Goal: Information Seeking & Learning: Check status

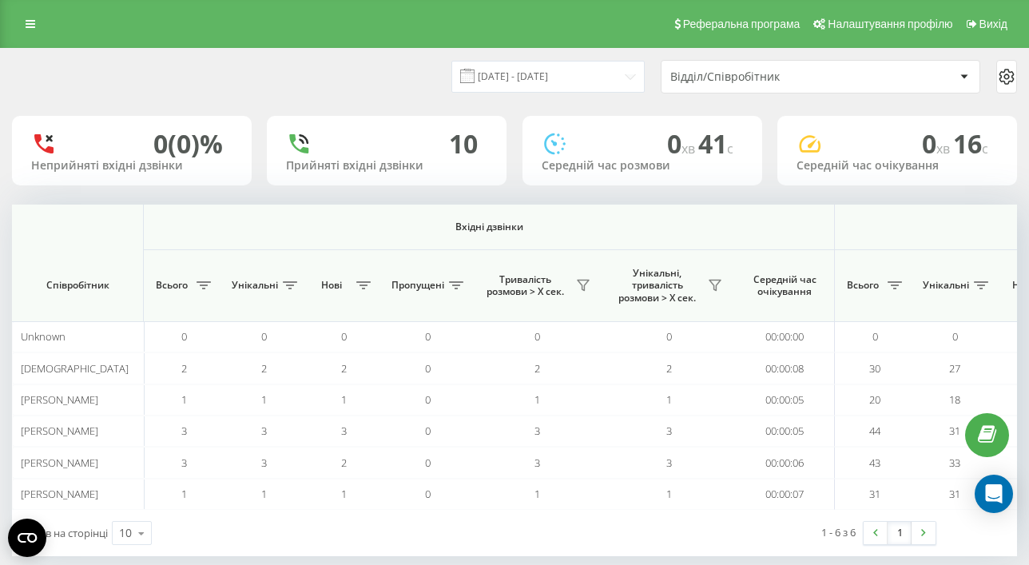
scroll to position [0, 1224]
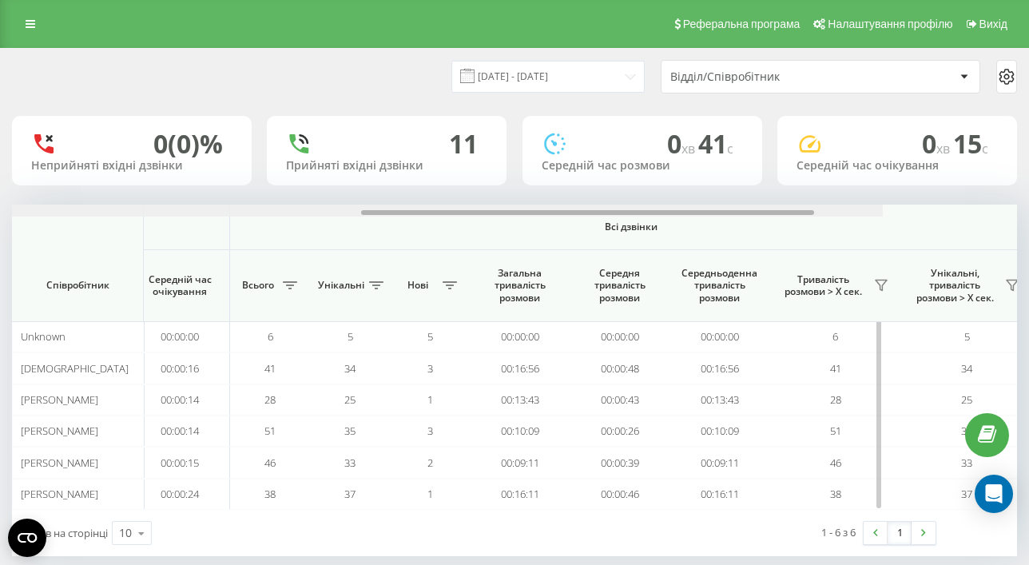
scroll to position [0, 1224]
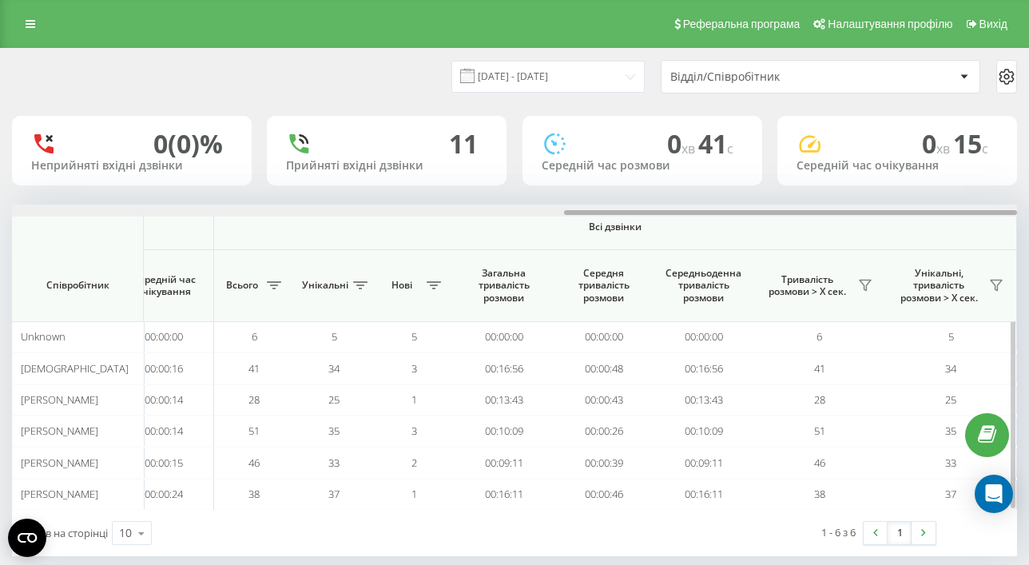
drag, startPoint x: 170, startPoint y: 214, endPoint x: 801, endPoint y: 223, distance: 631.0
click at [801, 223] on div "Вхідні дзвінки Вихідні дзвінки Всі дзвінки Співробітник Всього Унікальні Нові П…" at bounding box center [514, 356] width 1005 height 305
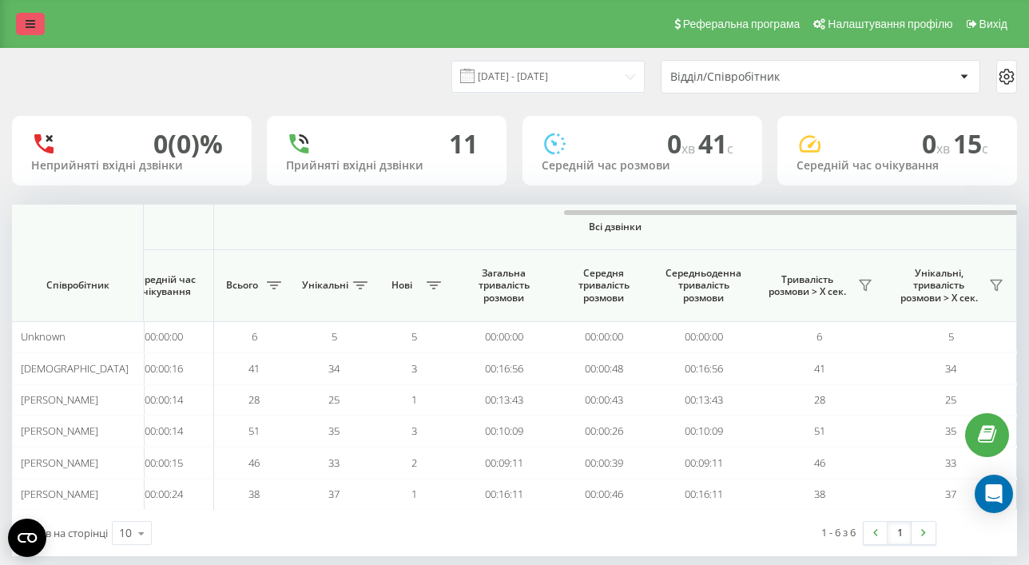
click at [29, 23] on icon at bounding box center [31, 23] width 10 height 11
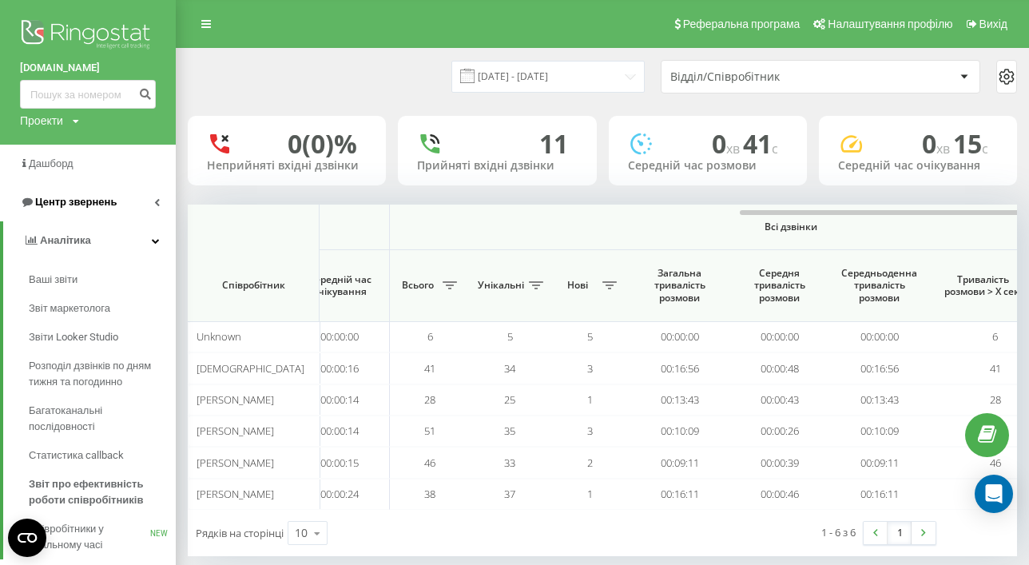
click at [70, 203] on span "Центр звернень" at bounding box center [75, 202] width 81 height 12
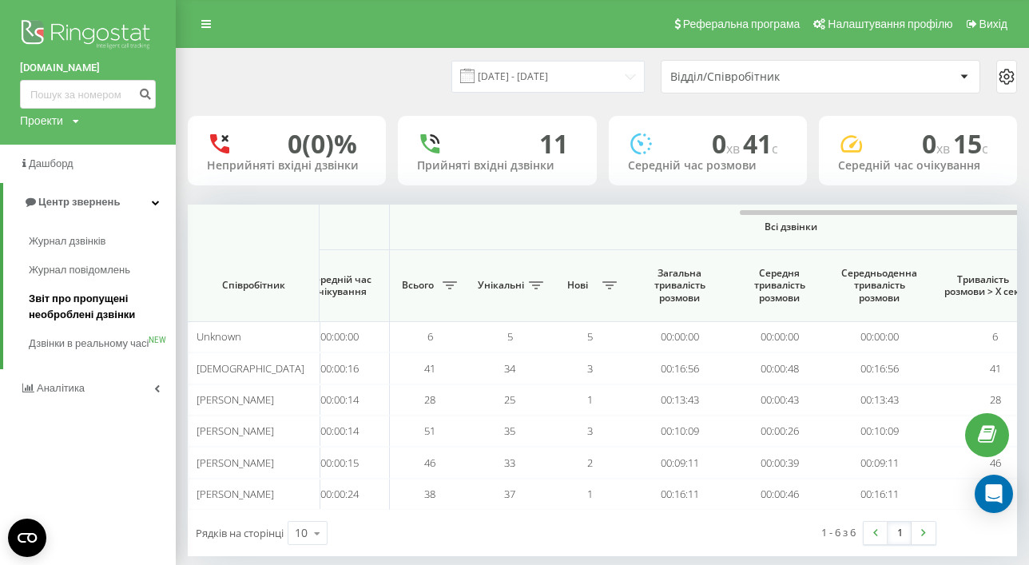
click at [78, 316] on span "Звіт про пропущені необроблені дзвінки" at bounding box center [98, 307] width 139 height 32
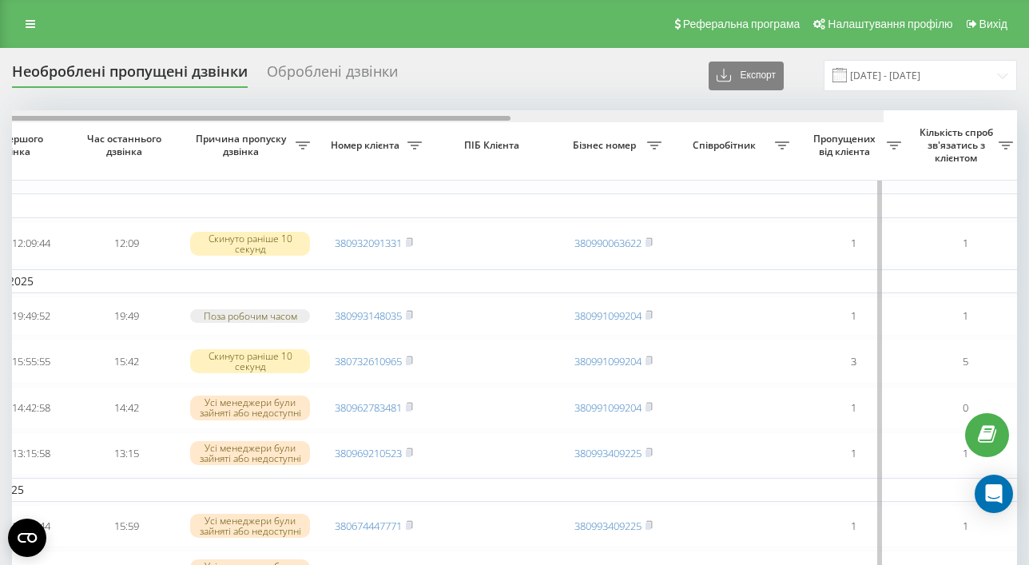
drag, startPoint x: 284, startPoint y: 119, endPoint x: 389, endPoint y: 125, distance: 104.8
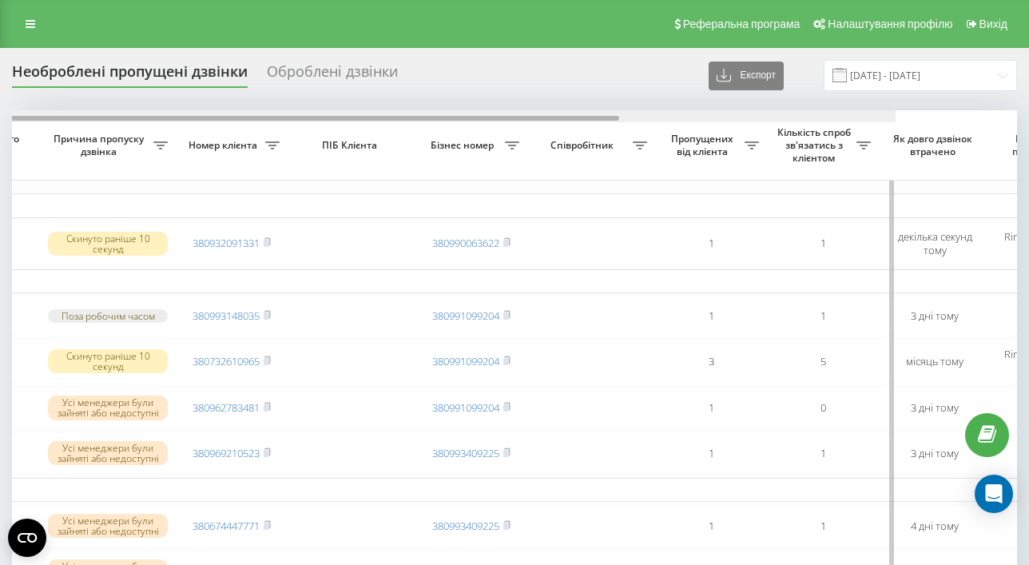
scroll to position [0, 298]
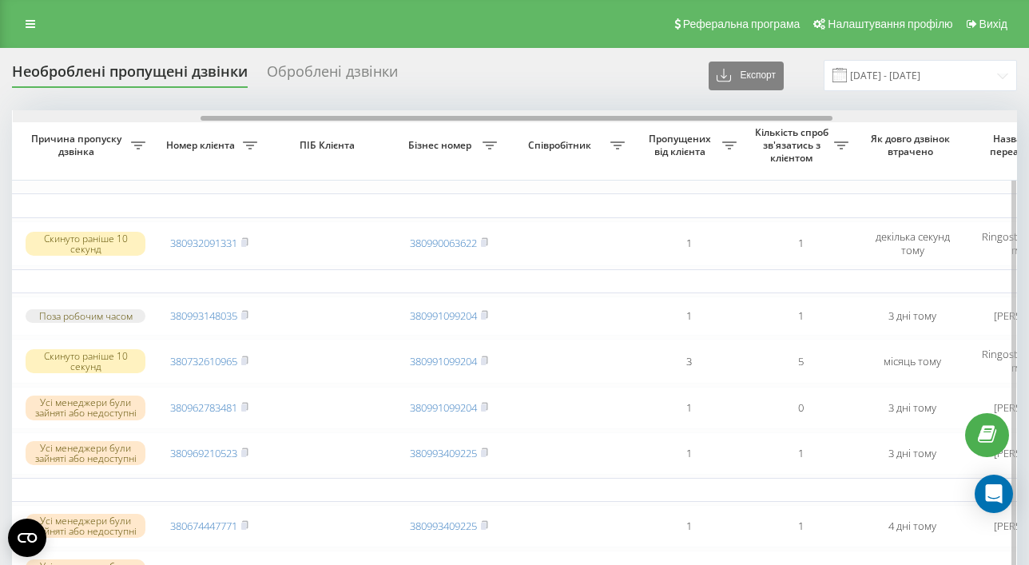
drag, startPoint x: 504, startPoint y: 117, endPoint x: 595, endPoint y: 117, distance: 91.0
click at [595, 117] on div at bounding box center [516, 118] width 632 height 5
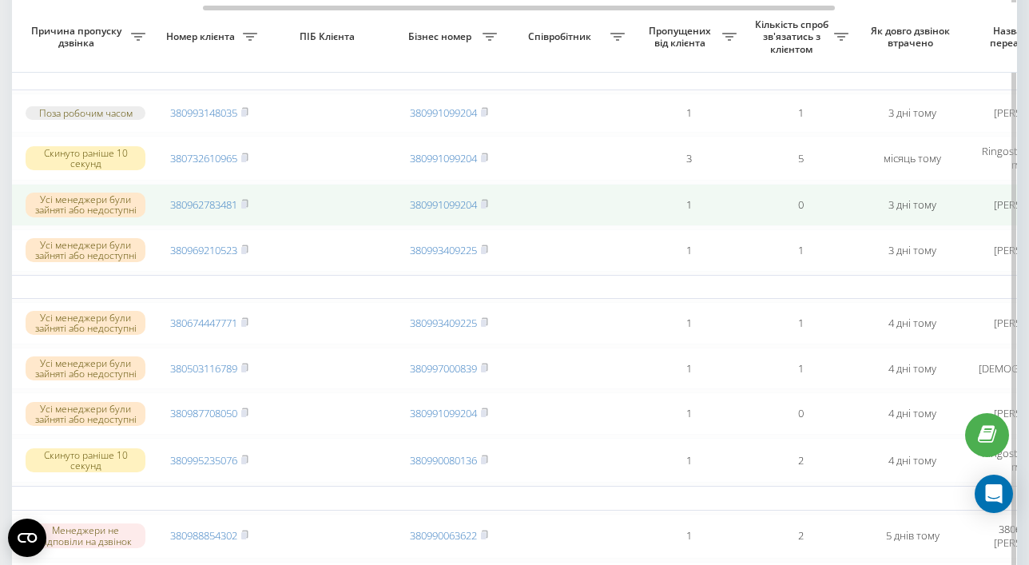
scroll to position [0, 0]
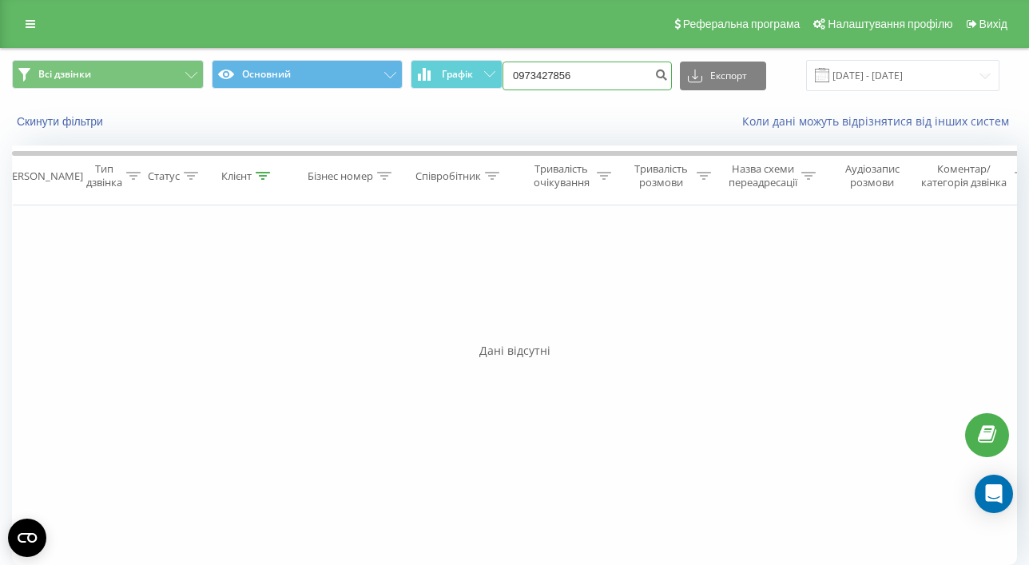
drag, startPoint x: 598, startPoint y: 75, endPoint x: 538, endPoint y: 69, distance: 61.0
click at [538, 69] on input "0973427856" at bounding box center [586, 75] width 169 height 29
paste input "82054339"
type input "0982054339"
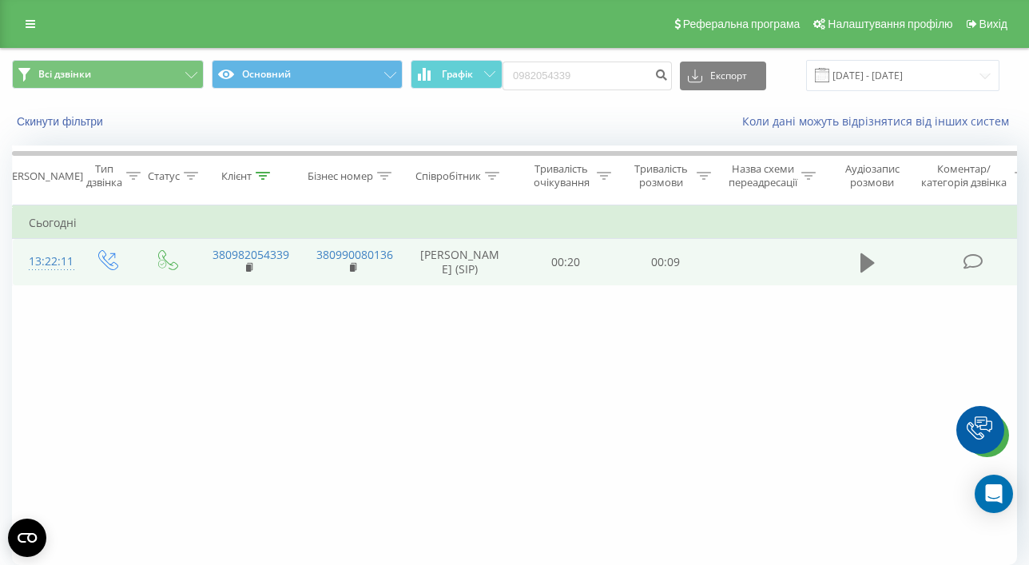
click at [859, 262] on button at bounding box center [867, 263] width 24 height 24
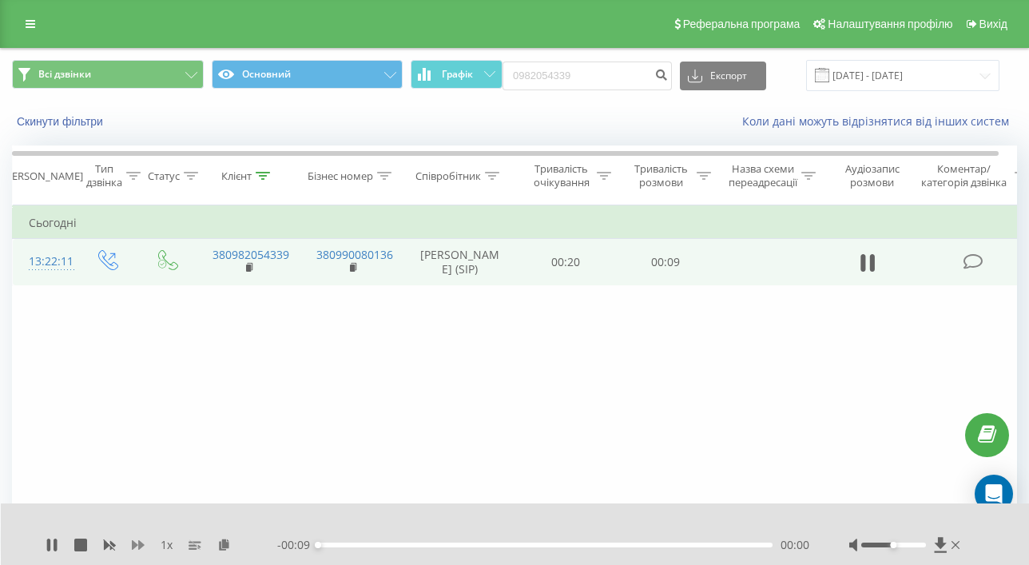
click at [139, 545] on icon at bounding box center [138, 545] width 13 height 10
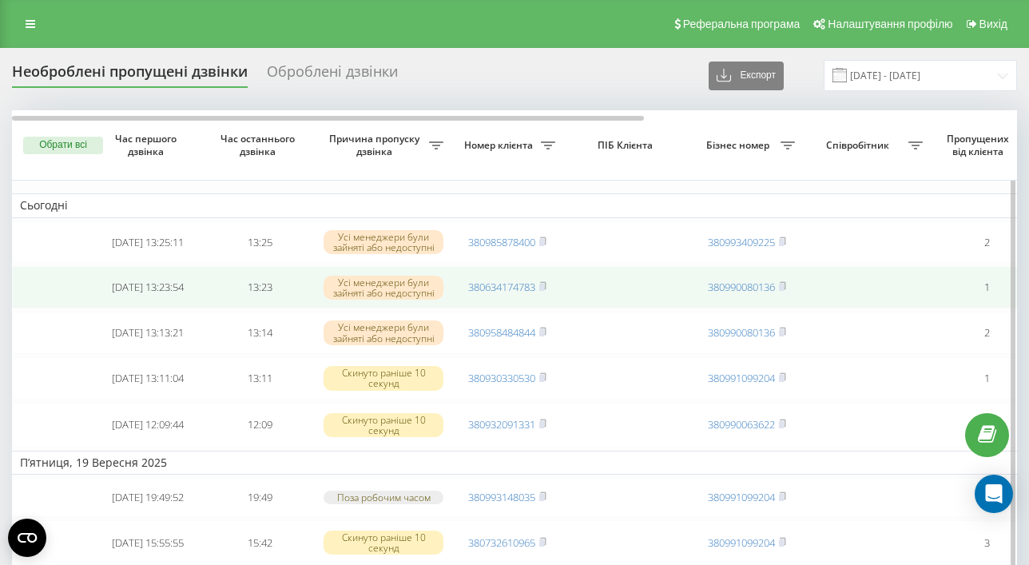
click at [788, 288] on td "380990080136" at bounding box center [747, 287] width 112 height 42
click at [783, 291] on rect at bounding box center [781, 287] width 5 height 7
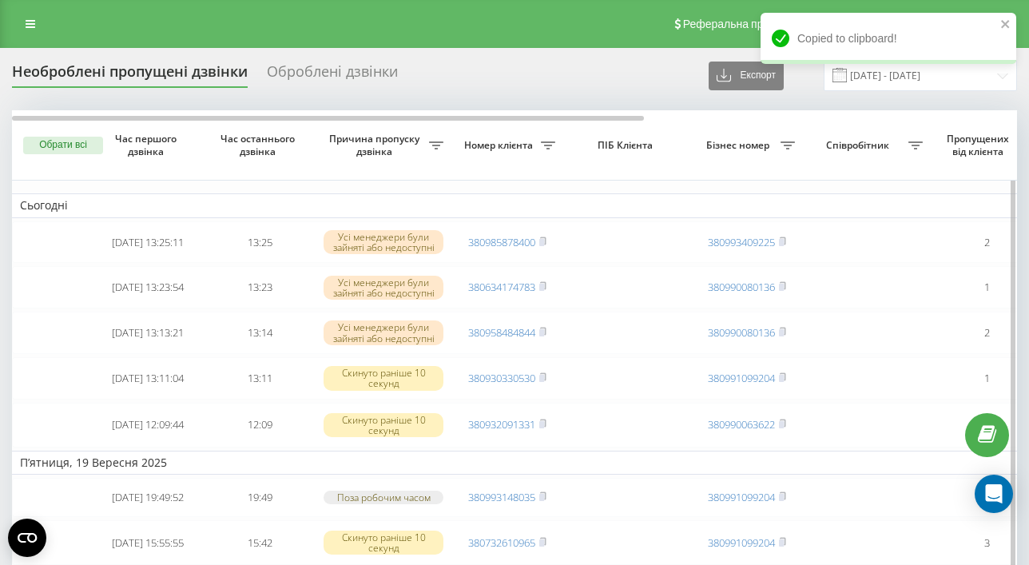
click at [786, 146] on icon at bounding box center [787, 145] width 14 height 8
click at [761, 244] on input "text" at bounding box center [787, 243] width 181 height 28
type input "380990080136"
click button "OK" at bounding box center [841, 274] width 68 height 20
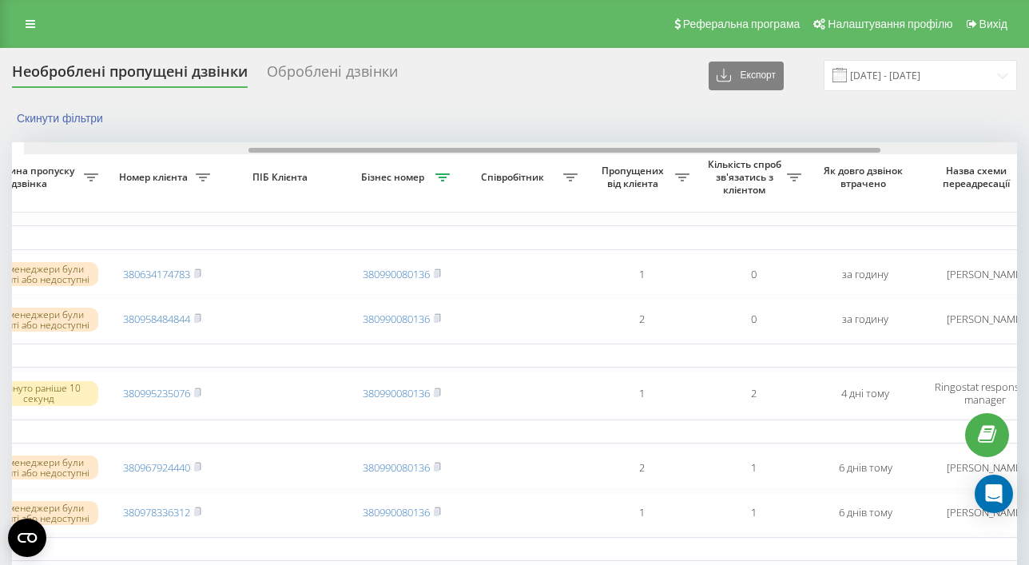
scroll to position [0, 356]
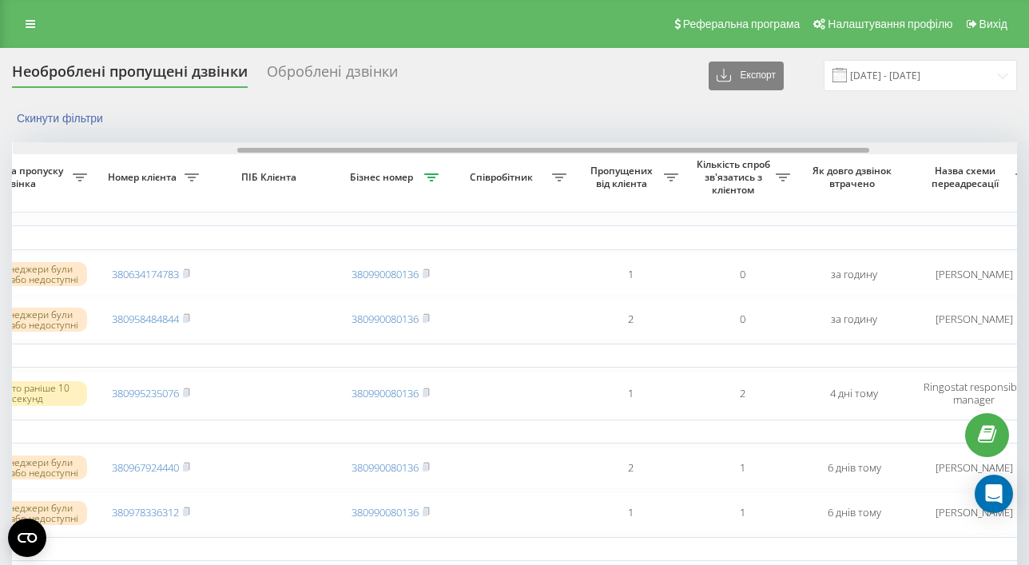
drag, startPoint x: 256, startPoint y: 149, endPoint x: 480, endPoint y: 150, distance: 224.4
click at [480, 150] on div at bounding box center [553, 150] width 632 height 5
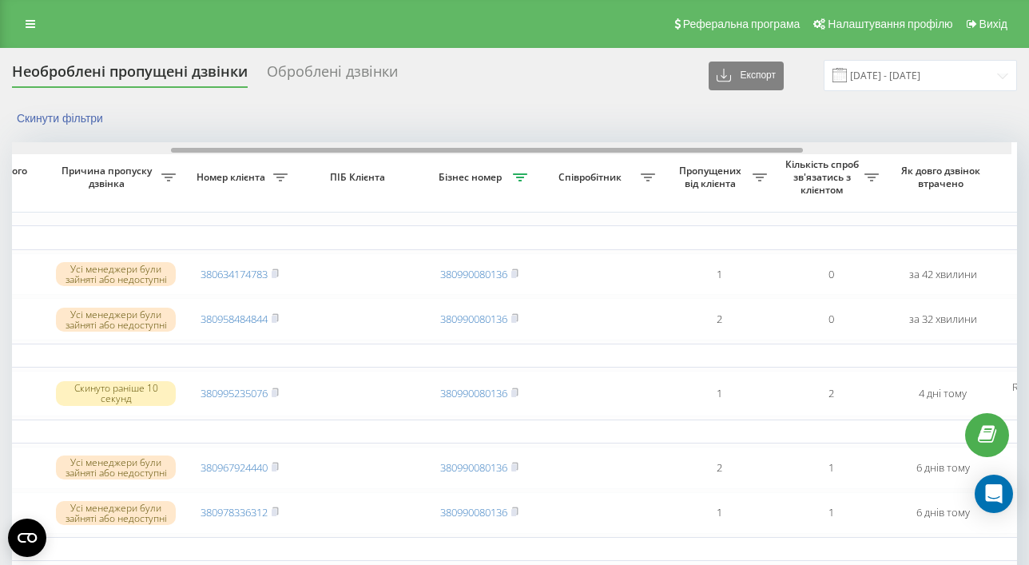
drag, startPoint x: 245, startPoint y: 149, endPoint x: 430, endPoint y: 152, distance: 185.3
click at [415, 151] on div at bounding box center [487, 150] width 632 height 5
click at [431, 152] on div at bounding box center [497, 150] width 632 height 5
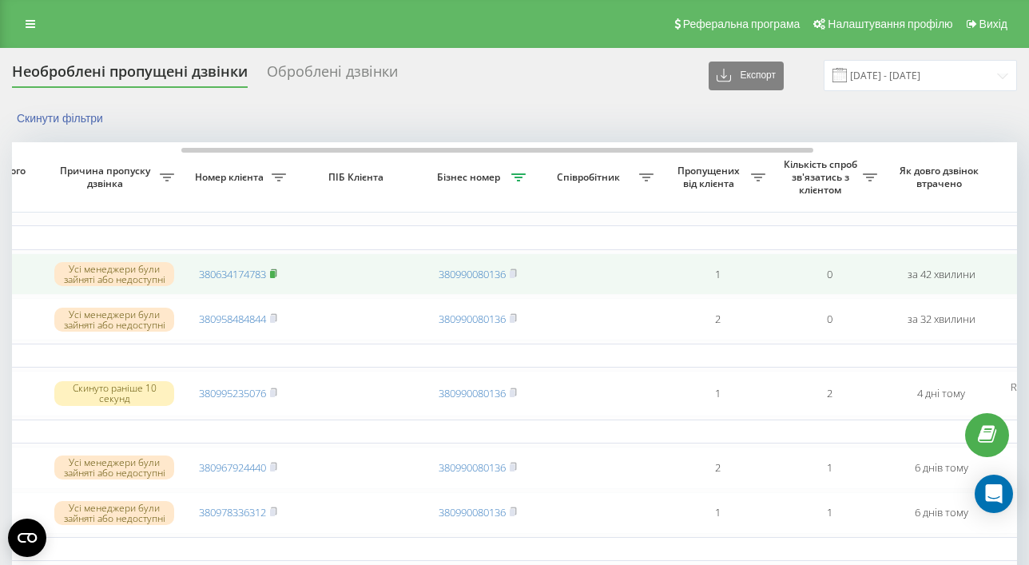
click at [275, 277] on rect at bounding box center [272, 274] width 5 height 7
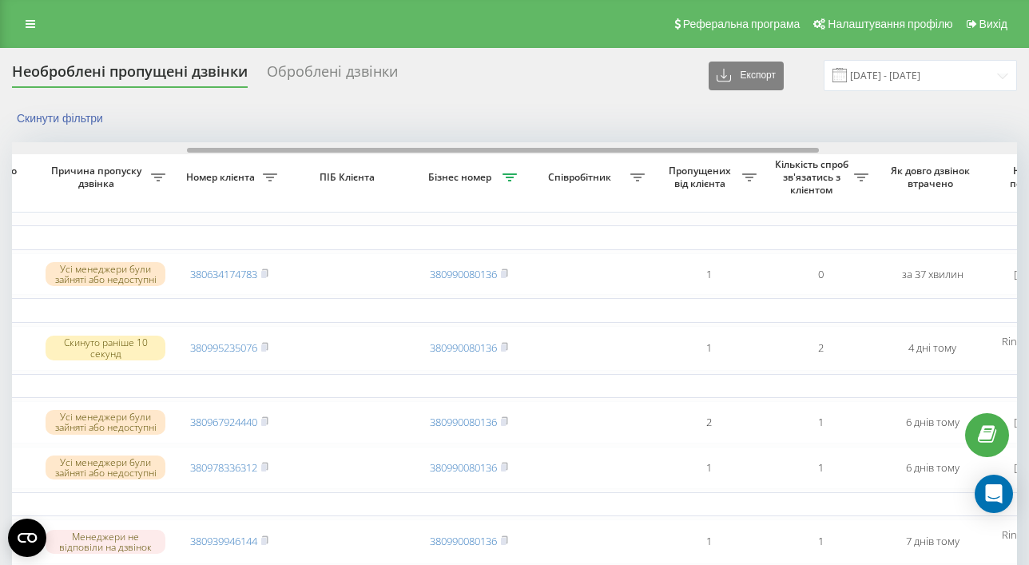
scroll to position [0, 280]
drag, startPoint x: 323, startPoint y: 150, endPoint x: 500, endPoint y: 159, distance: 176.7
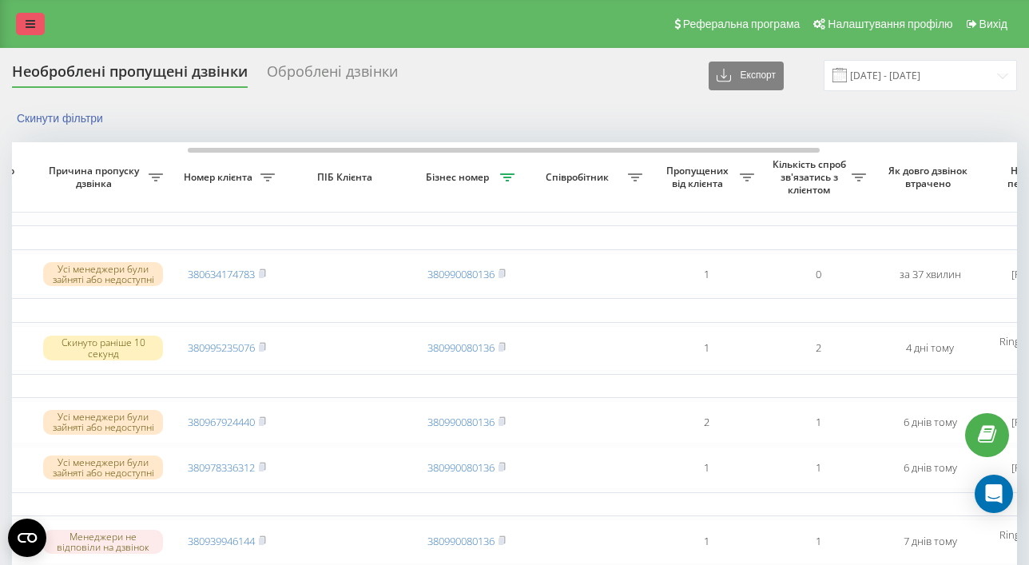
click at [31, 23] on icon at bounding box center [31, 23] width 10 height 11
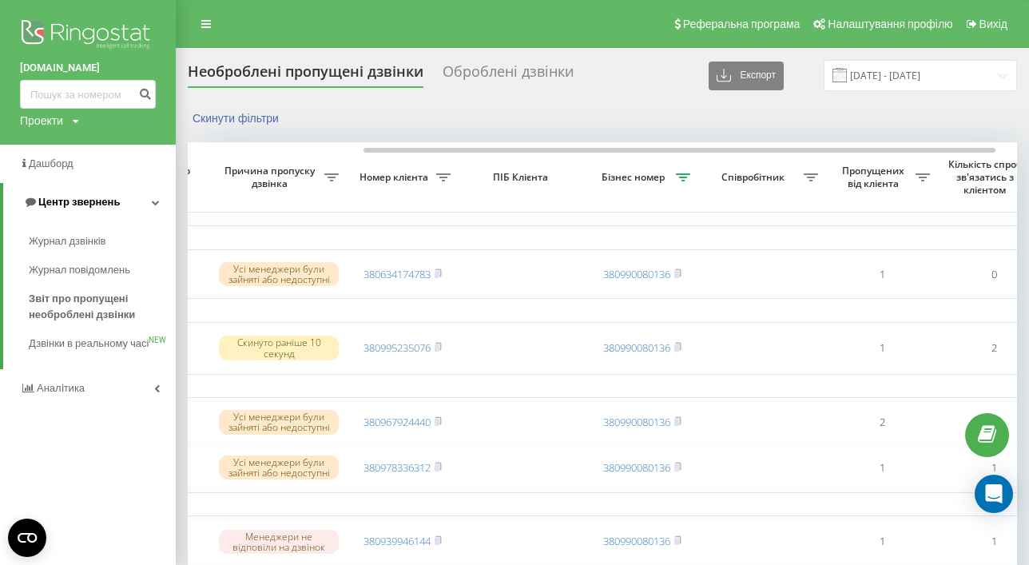
click at [72, 198] on span "Центр звернень" at bounding box center [78, 202] width 81 height 12
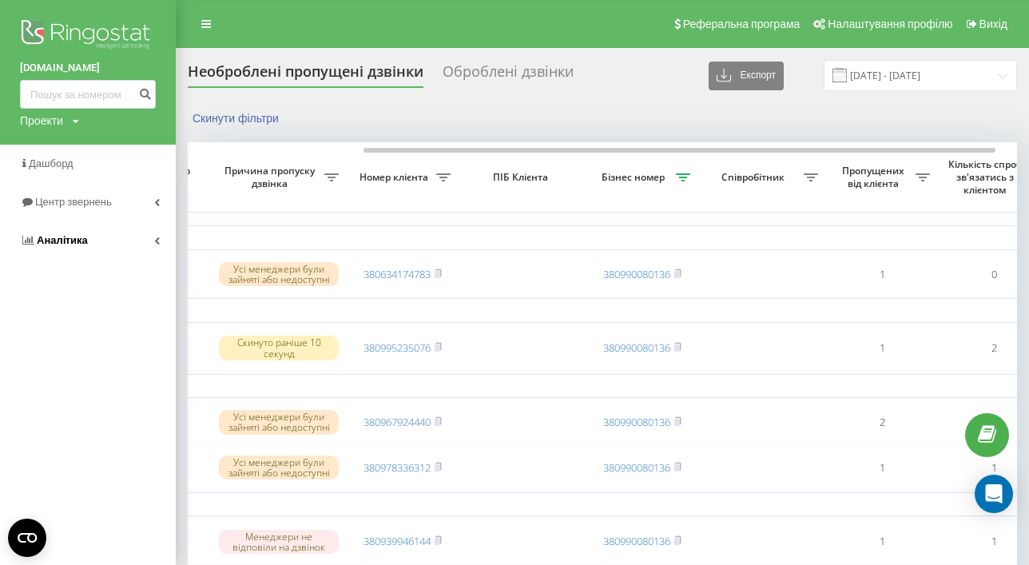
click at [81, 241] on span "Аналiтика" at bounding box center [62, 240] width 51 height 12
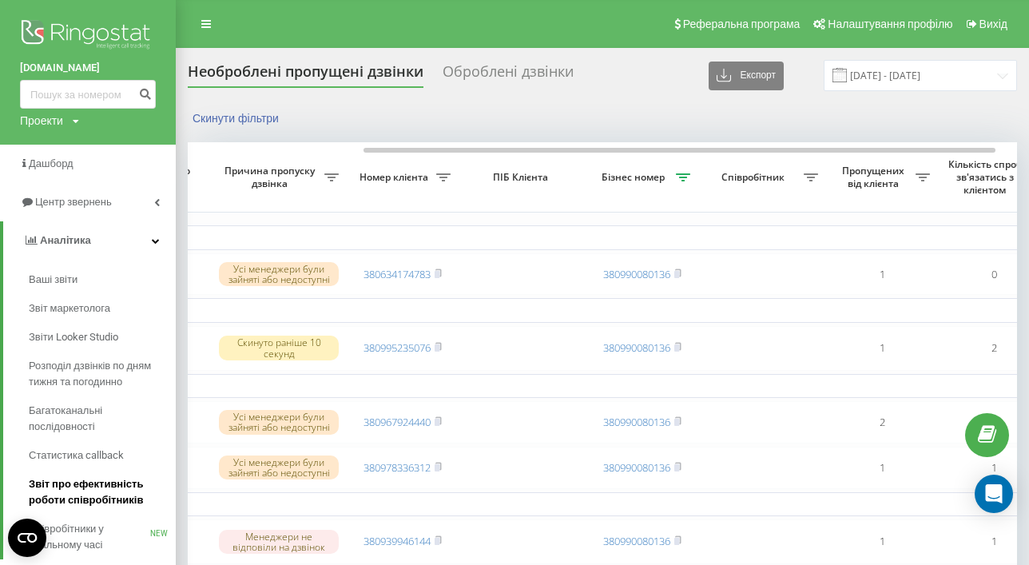
click at [109, 488] on span "Звіт про ефективність роботи співробітників" at bounding box center [98, 492] width 139 height 32
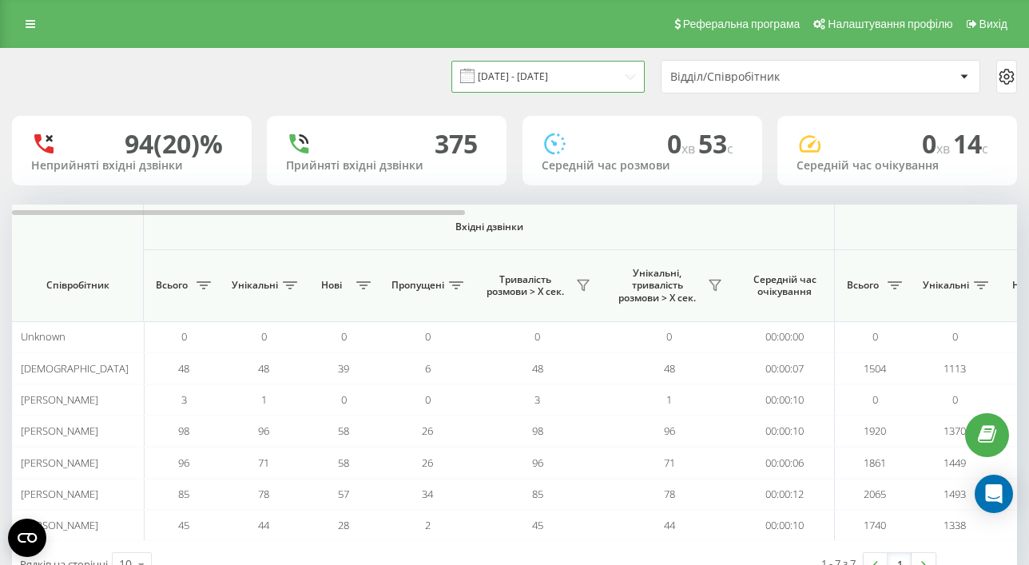
click at [510, 75] on input "[DATE] - [DATE]" at bounding box center [547, 76] width 193 height 31
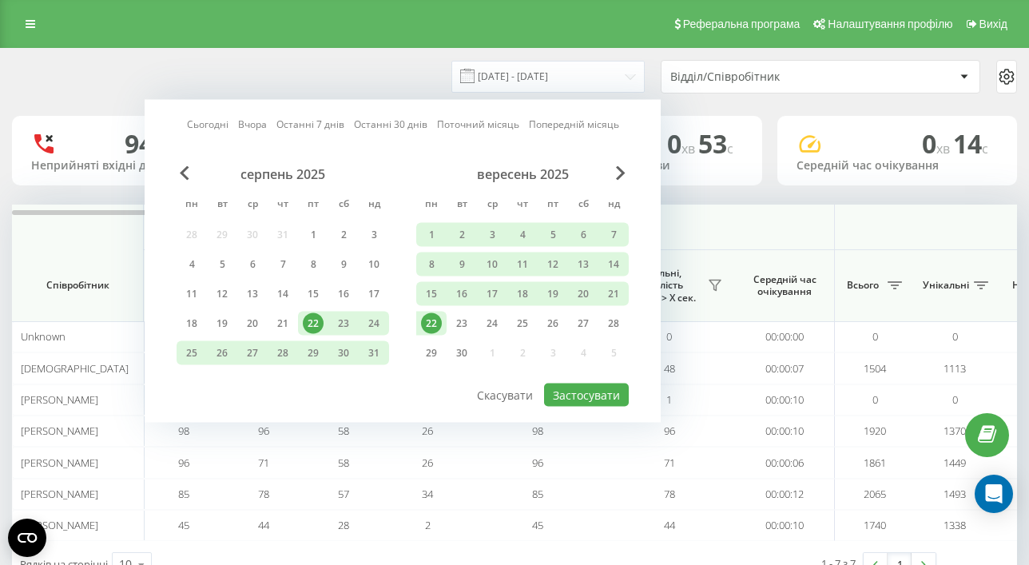
click at [427, 321] on div "22" at bounding box center [431, 323] width 21 height 21
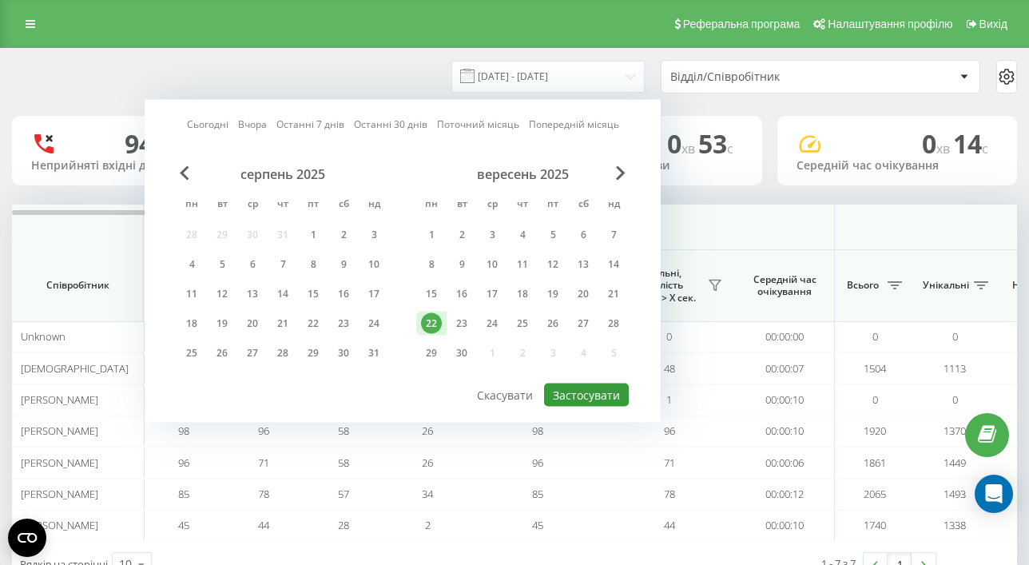
click at [577, 396] on button "Застосувати" at bounding box center [586, 394] width 85 height 23
type input "[DATE] - [DATE]"
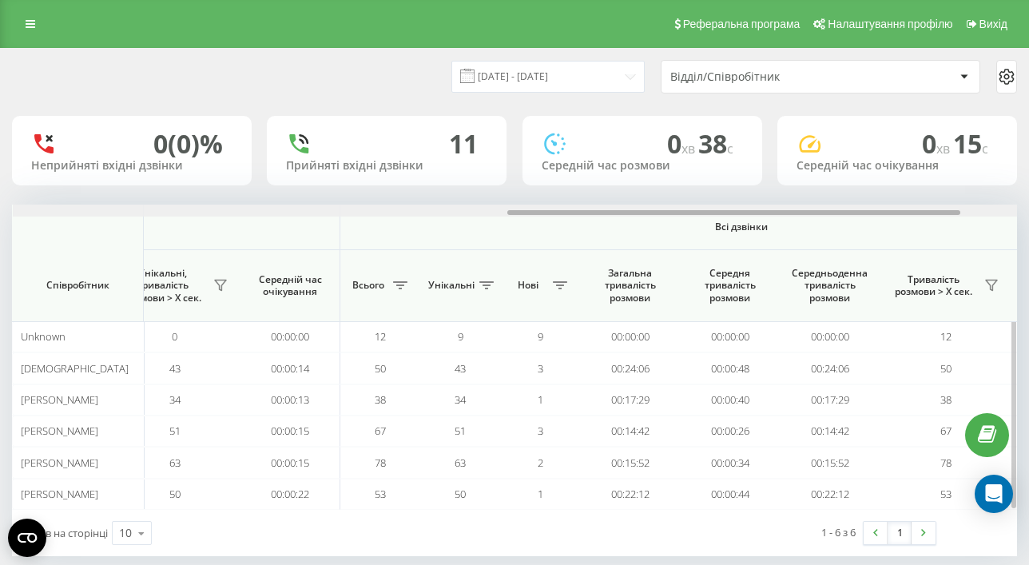
drag, startPoint x: 400, startPoint y: 211, endPoint x: 895, endPoint y: 211, distance: 495.2
click at [895, 211] on div at bounding box center [733, 212] width 453 height 5
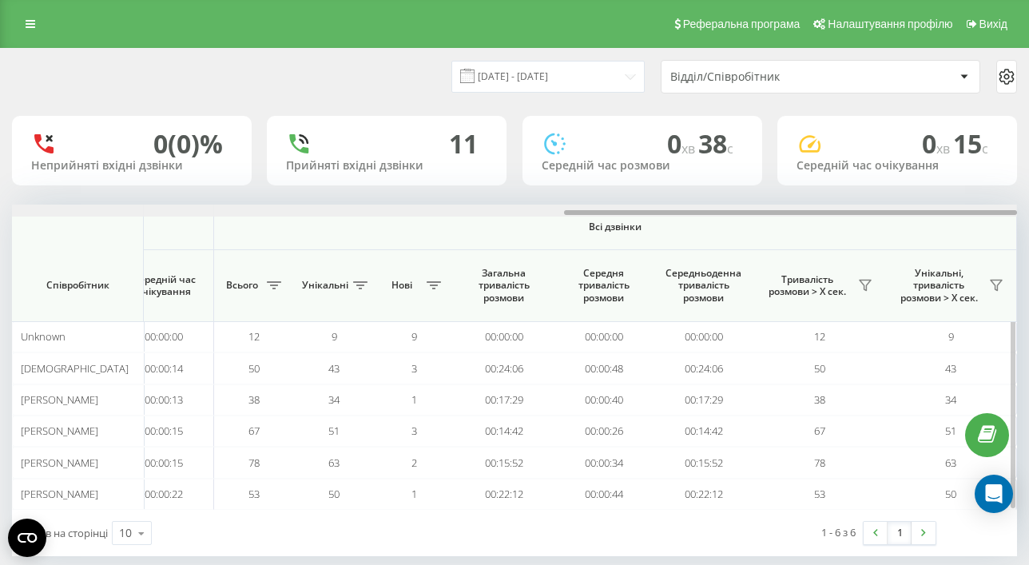
drag, startPoint x: 764, startPoint y: 212, endPoint x: 896, endPoint y: 212, distance: 132.6
click at [896, 212] on div at bounding box center [790, 212] width 453 height 5
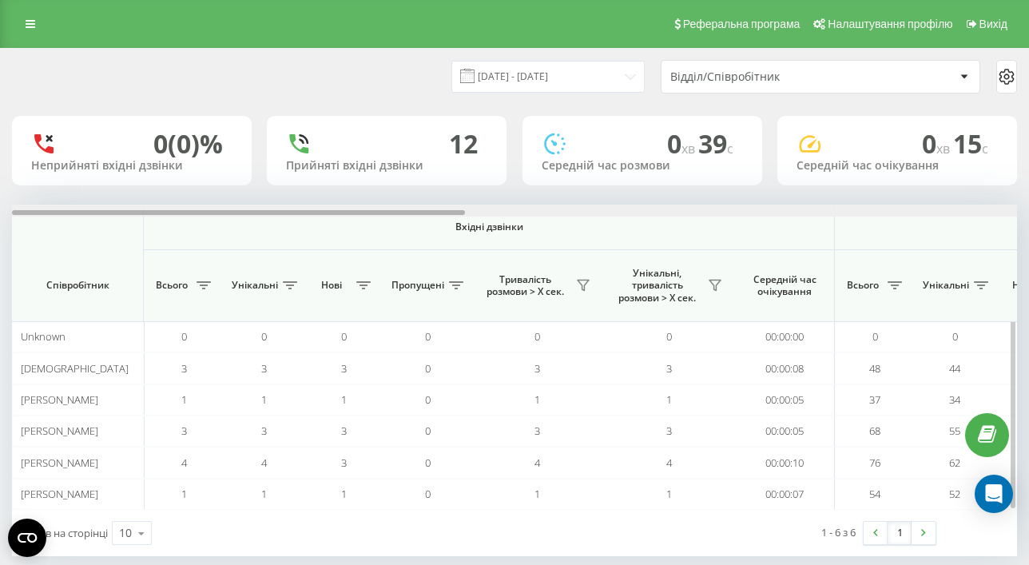
click at [302, 211] on div at bounding box center [238, 212] width 453 height 5
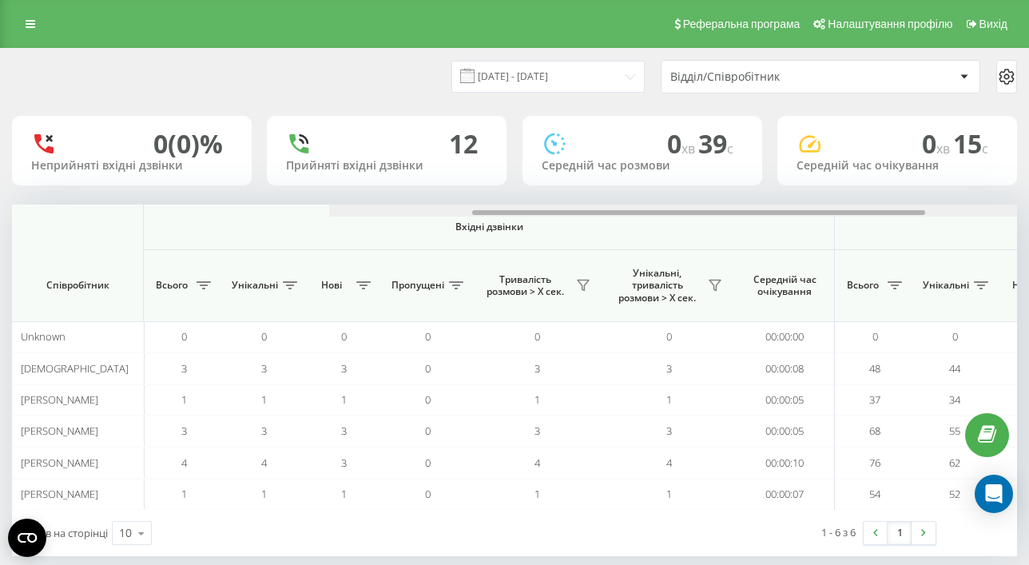
drag, startPoint x: 462, startPoint y: 212, endPoint x: 654, endPoint y: 218, distance: 191.8
click at [627, 218] on div "Вхідні дзвінки Вихідні дзвінки Всі дзвінки Співробітник Всього Унікальні Нові П…" at bounding box center [514, 356] width 1005 height 305
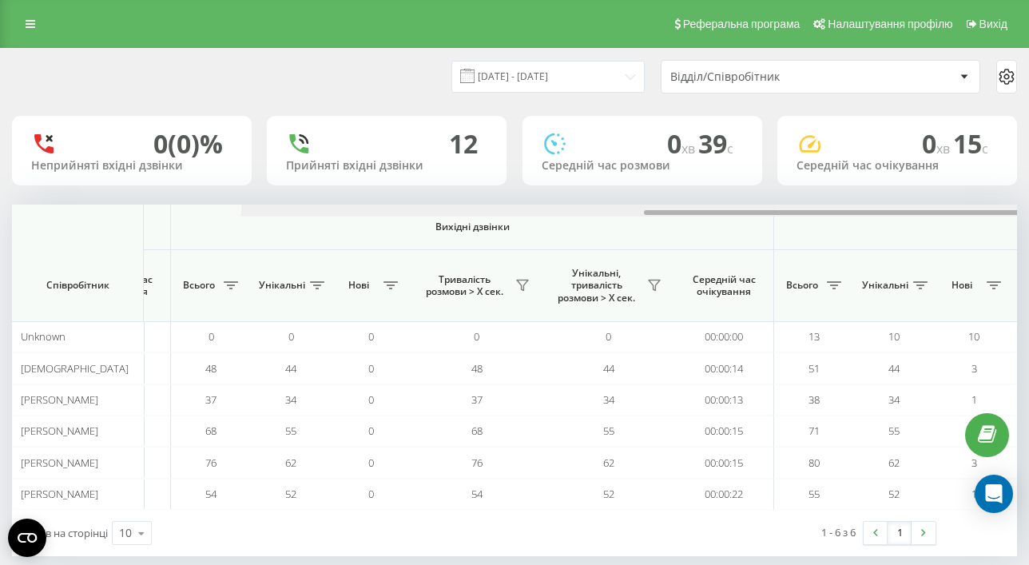
scroll to position [0, 1224]
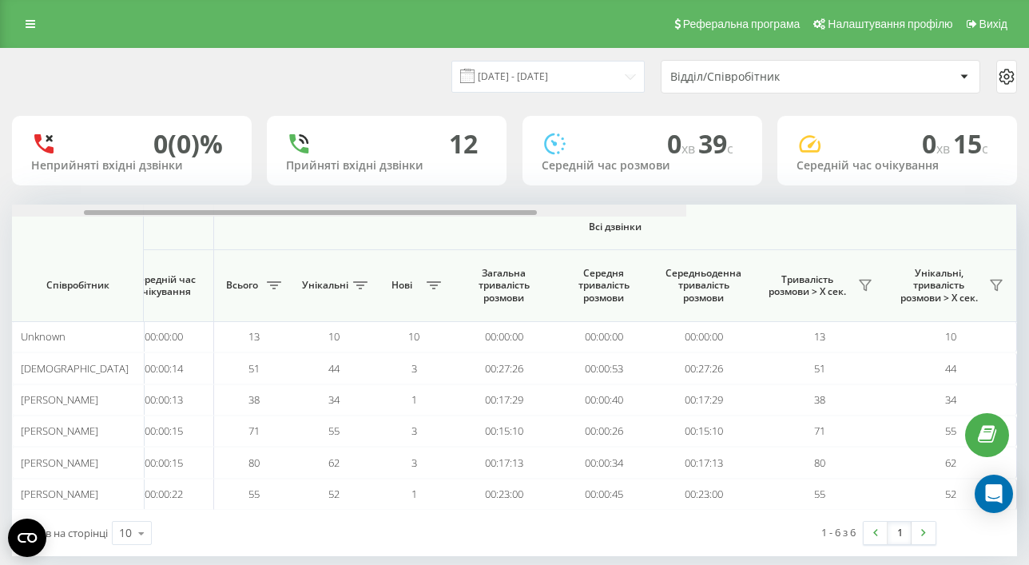
drag, startPoint x: 623, startPoint y: 212, endPoint x: 1027, endPoint y: 213, distance: 404.1
click at [1027, 213] on div "22.09.2025 - 22.09.2025 Відділ/Співробітник 0 (0)% Неприйняті вхідні дзвінки 12…" at bounding box center [514, 318] width 1029 height 540
